Goal: Navigation & Orientation: Find specific page/section

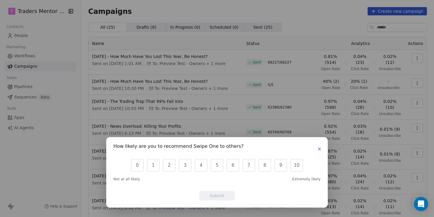
click at [321, 149] on icon "button" at bounding box center [319, 149] width 5 height 5
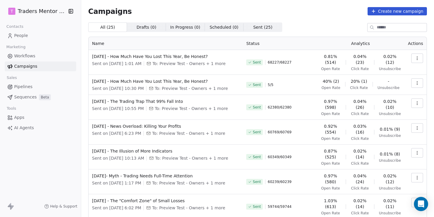
click at [61, 144] on div "T Traders Mentor School Contacts People Marketing Workflows Campaigns Sales Pip…" at bounding box center [40, 108] width 81 height 217
click at [23, 57] on span "Workflows" at bounding box center [24, 56] width 21 height 6
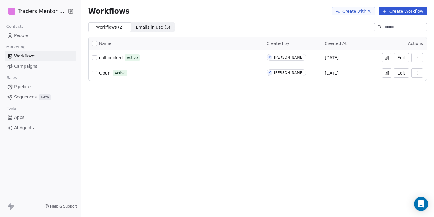
click at [138, 27] on span "Emails in use ( 5 )" at bounding box center [153, 27] width 35 height 6
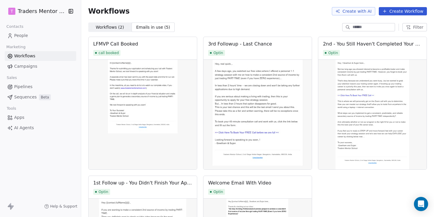
click at [111, 27] on span "Workflows ( 2 )" at bounding box center [110, 27] width 28 height 6
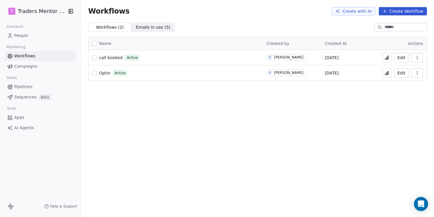
click at [38, 8] on html "T Traders Mentor School Contacts People Marketing Workflows Campaigns Sales Pip…" at bounding box center [217, 108] width 434 height 217
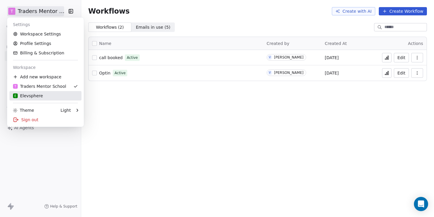
click at [37, 95] on div "E Elevsphere" at bounding box center [28, 96] width 30 height 6
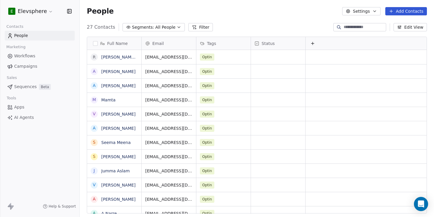
scroll to position [186, 350]
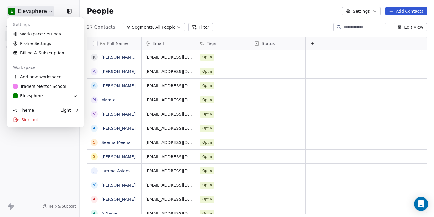
click at [37, 8] on html "E Elevsphere Contacts People Marketing Workflows Campaigns Sales Sequences Beta…" at bounding box center [217, 108] width 434 height 217
click at [141, 11] on html "E Elevsphere Contacts People Marketing Workflows Campaigns Sales Sequences Beta…" at bounding box center [217, 108] width 434 height 217
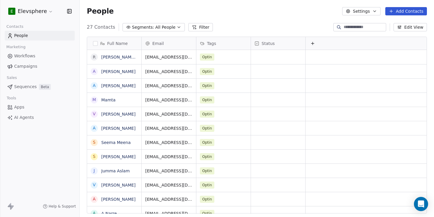
click at [28, 56] on span "Workflows" at bounding box center [24, 56] width 21 height 6
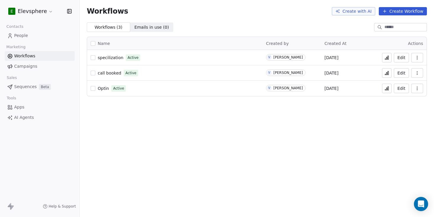
click at [28, 37] on link "People" at bounding box center [40, 36] width 70 height 10
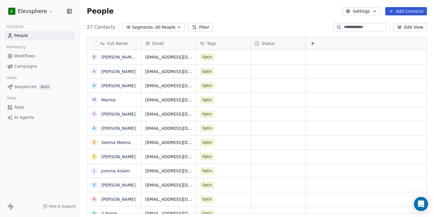
click at [29, 57] on span "Workflows" at bounding box center [24, 56] width 21 height 6
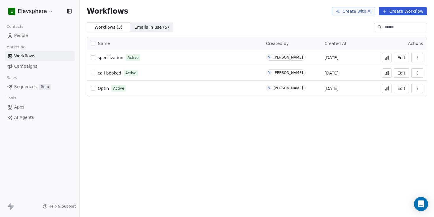
click at [110, 58] on span "specilization" at bounding box center [111, 57] width 26 height 5
click at [27, 84] on span "Sequences" at bounding box center [25, 87] width 22 height 6
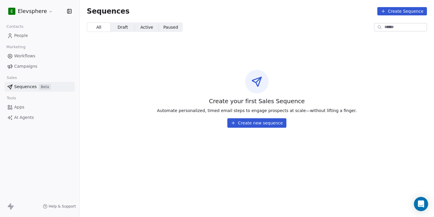
click at [31, 64] on span "Campaigns" at bounding box center [25, 66] width 23 height 6
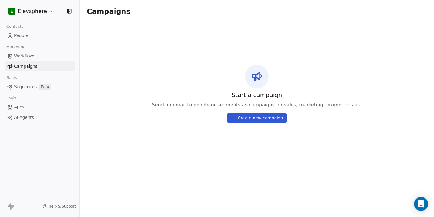
click at [27, 54] on span "Workflows" at bounding box center [24, 56] width 21 height 6
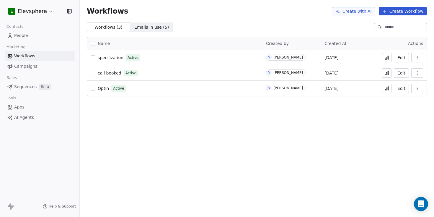
click at [192, 13] on div "Workflows Create with AI Create Workflow" at bounding box center [257, 11] width 340 height 8
